Goal: Find specific page/section: Find specific page/section

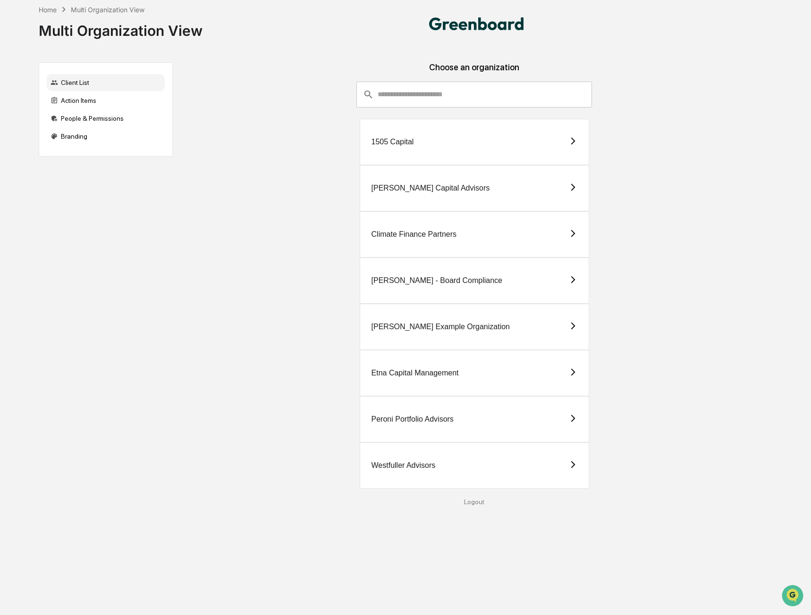
click at [469, 379] on div "Etna Capital Management" at bounding box center [474, 373] width 229 height 46
click at [438, 457] on div "Westfuller Advisors" at bounding box center [474, 466] width 229 height 46
click at [446, 150] on div "1505 Capital" at bounding box center [474, 142] width 229 height 46
click at [440, 143] on div "1505 Capital" at bounding box center [474, 142] width 229 height 46
